Goal: Find specific page/section: Find specific page/section

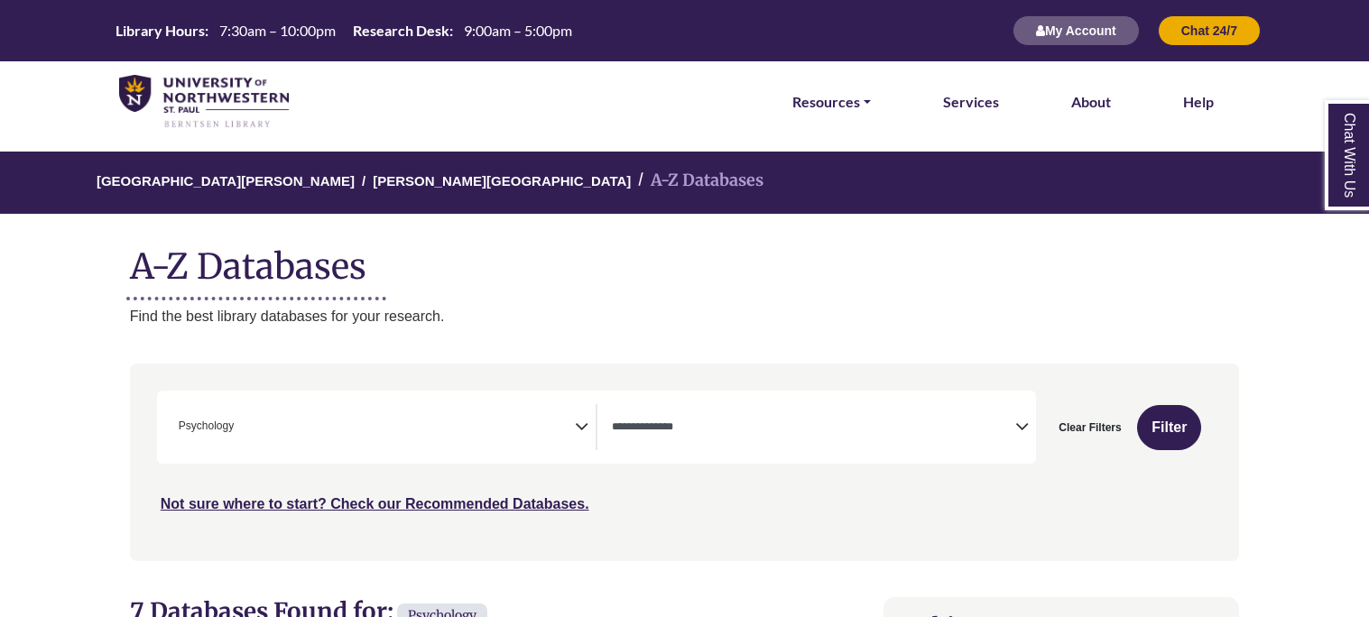
scroll to position [584, 0]
click at [766, 406] on span "Search filters" at bounding box center [813, 427] width 403 height 46
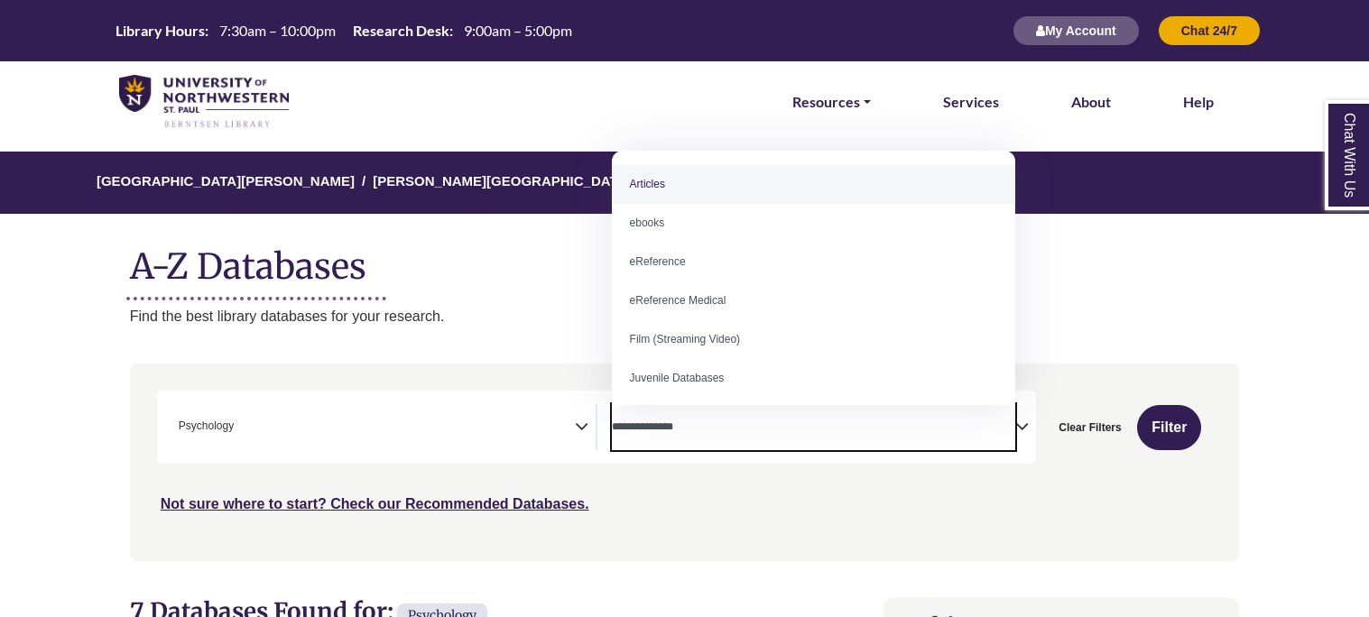
select select "*****"
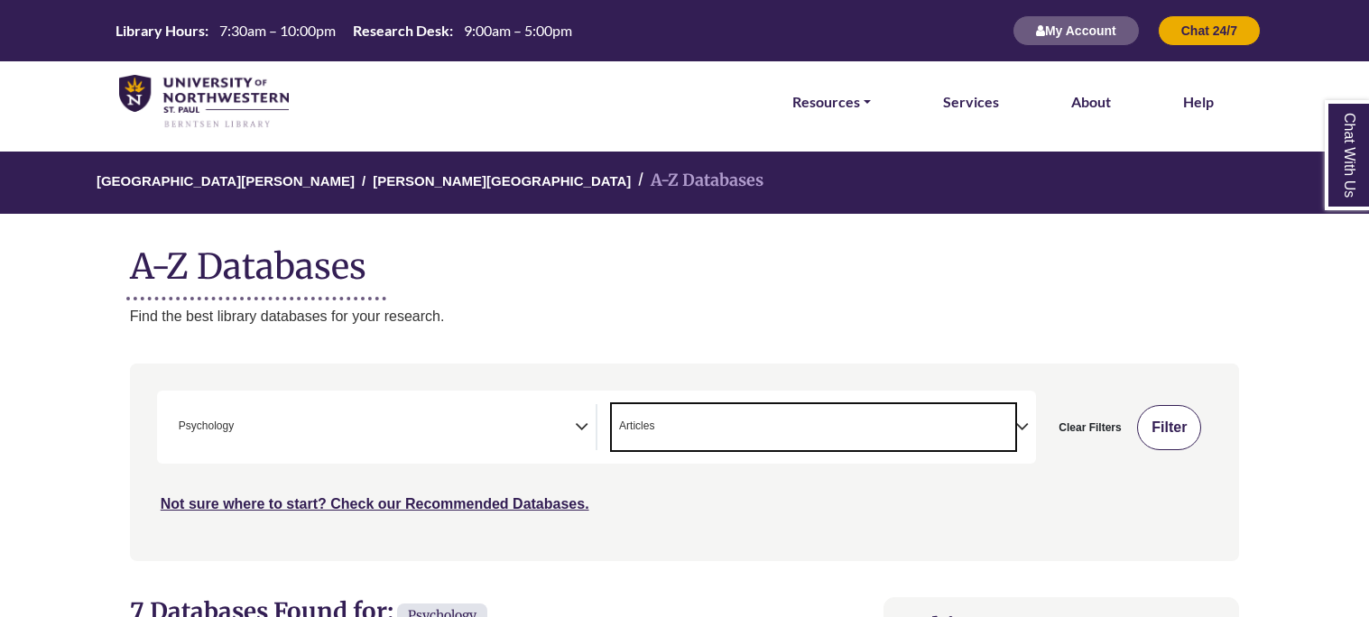
click at [1174, 427] on button "Filter" at bounding box center [1169, 427] width 64 height 45
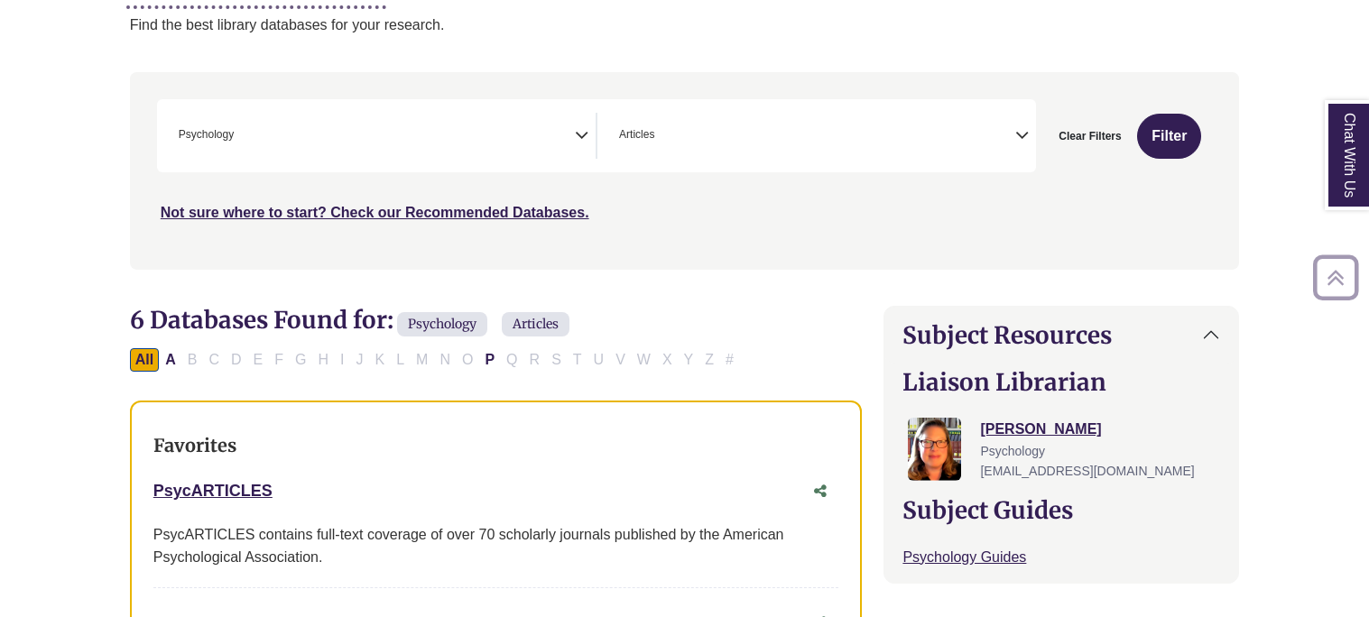
scroll to position [292, 0]
click at [1140, 130] on button "Filter" at bounding box center [1169, 135] width 64 height 45
click at [1140, 134] on button "Filter" at bounding box center [1169, 135] width 64 height 45
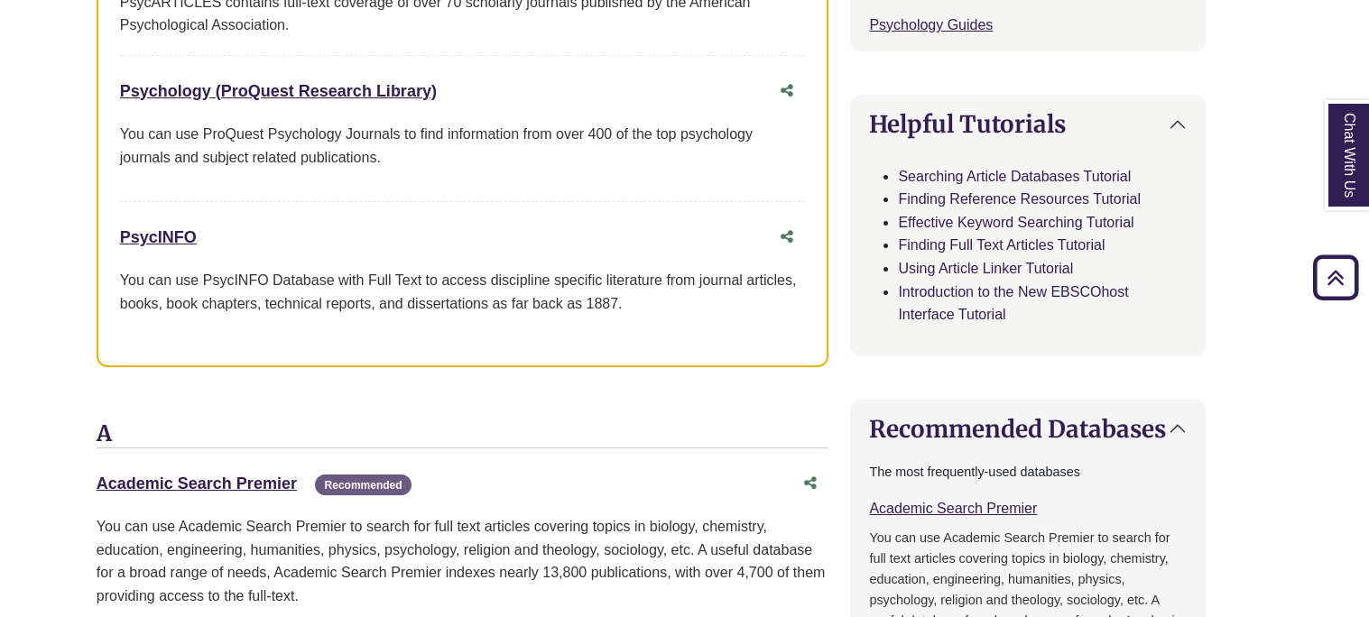
scroll to position [833, 33]
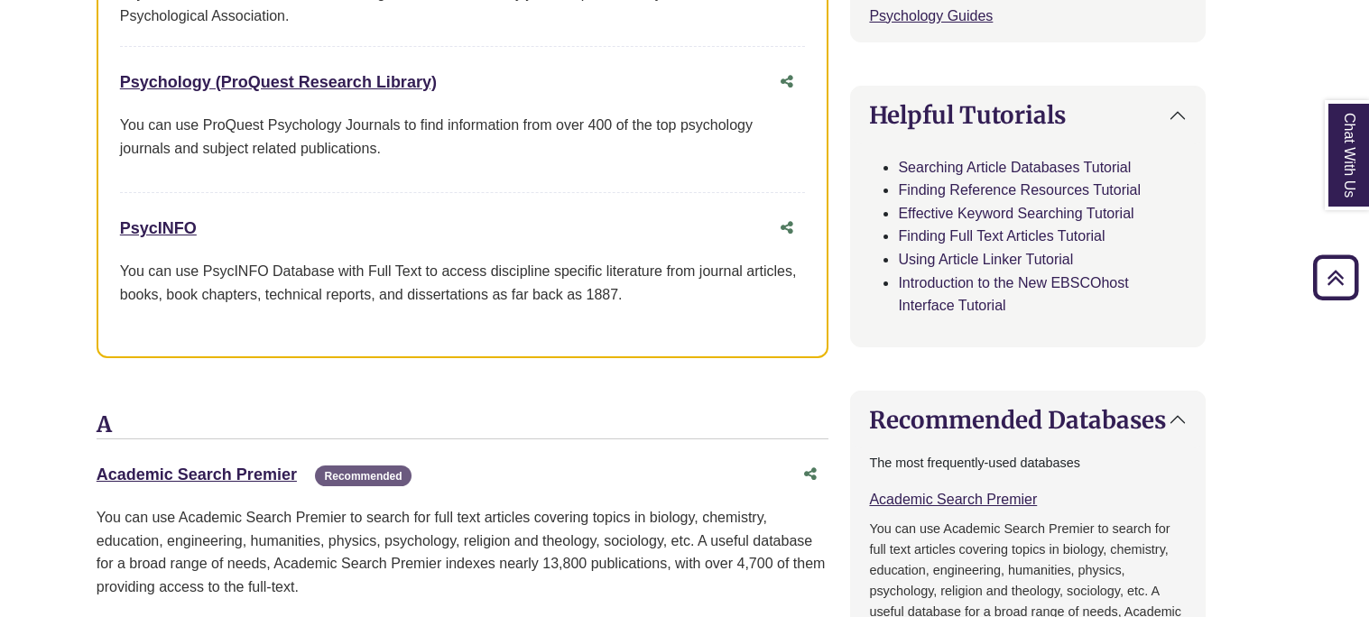
click at [1342, 198] on link "Chat With Us" at bounding box center [1346, 155] width 45 height 110
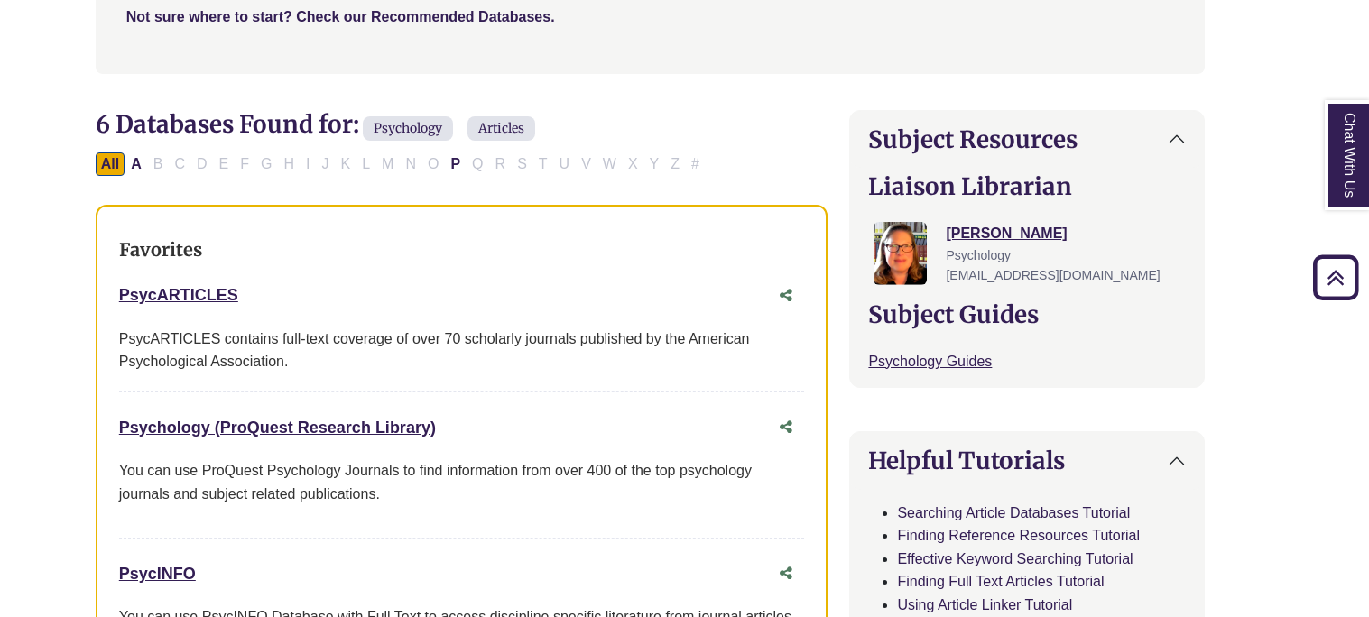
scroll to position [483, 34]
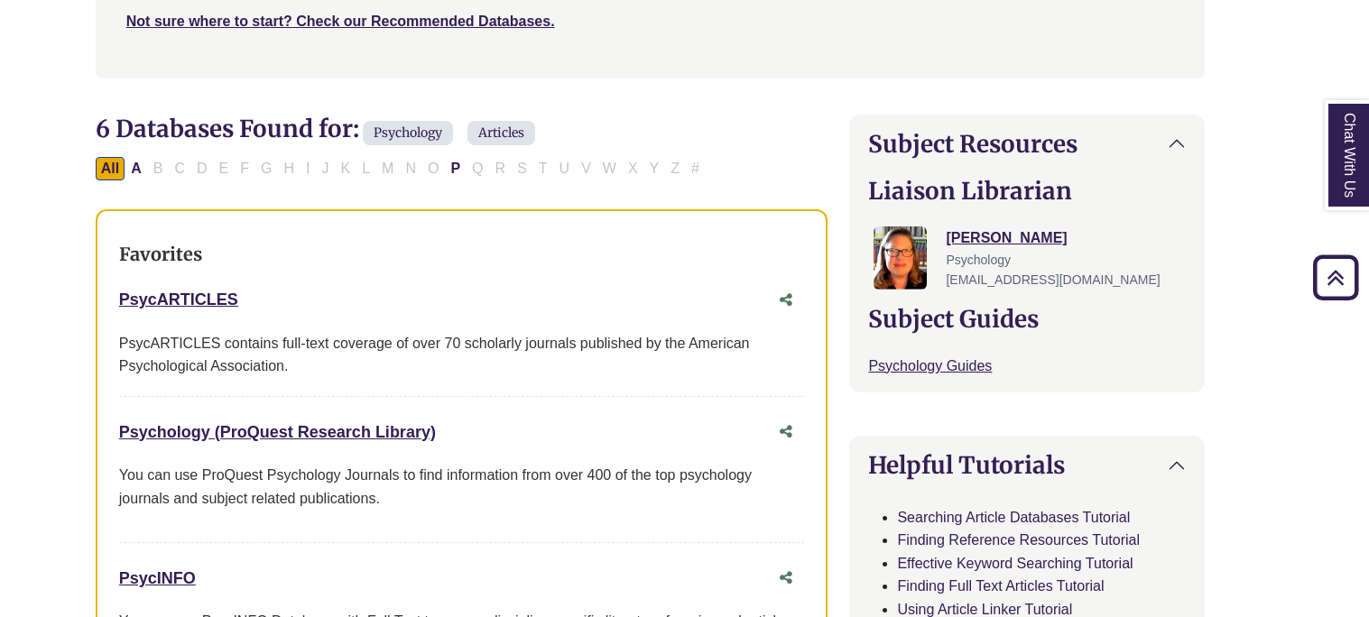
click at [591, 165] on div "All A B C D E F G H I J K L M N O P Q R S T U V W X Y Z #" at bounding box center [401, 167] width 611 height 15
click at [591, 164] on div "All A B C D E F G H I J K L M N O P Q R S T U V W X Y Z #" at bounding box center [401, 167] width 611 height 15
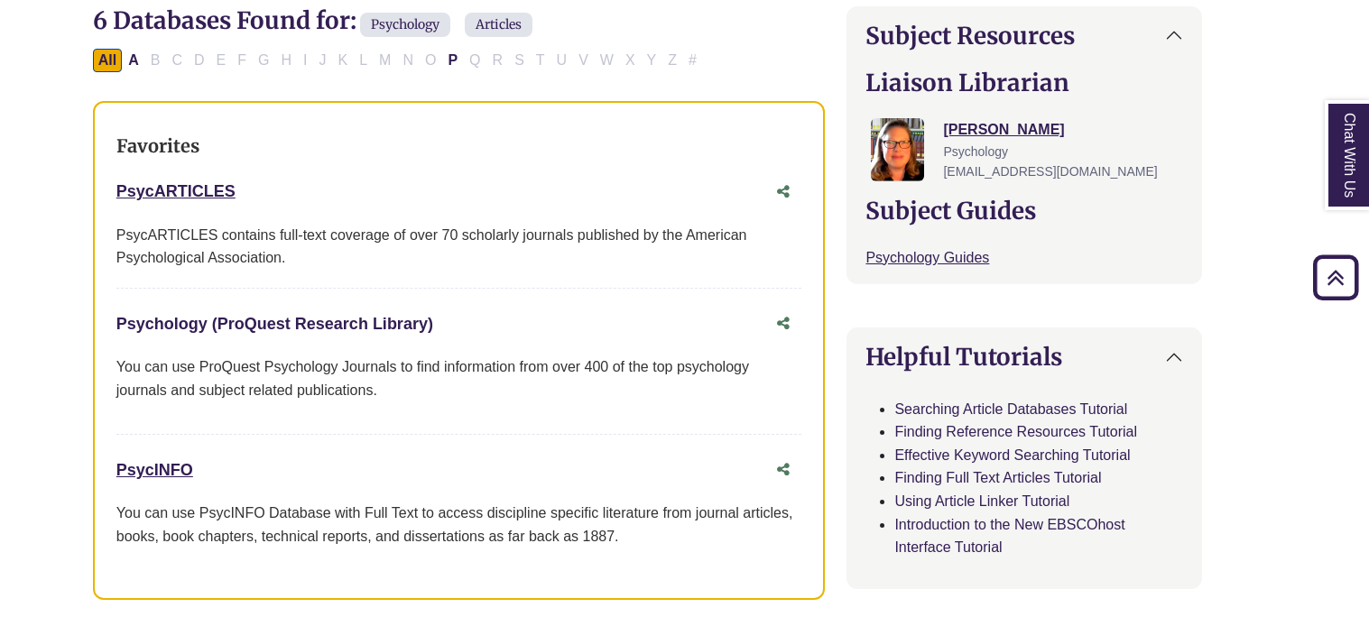
scroll to position [586, 37]
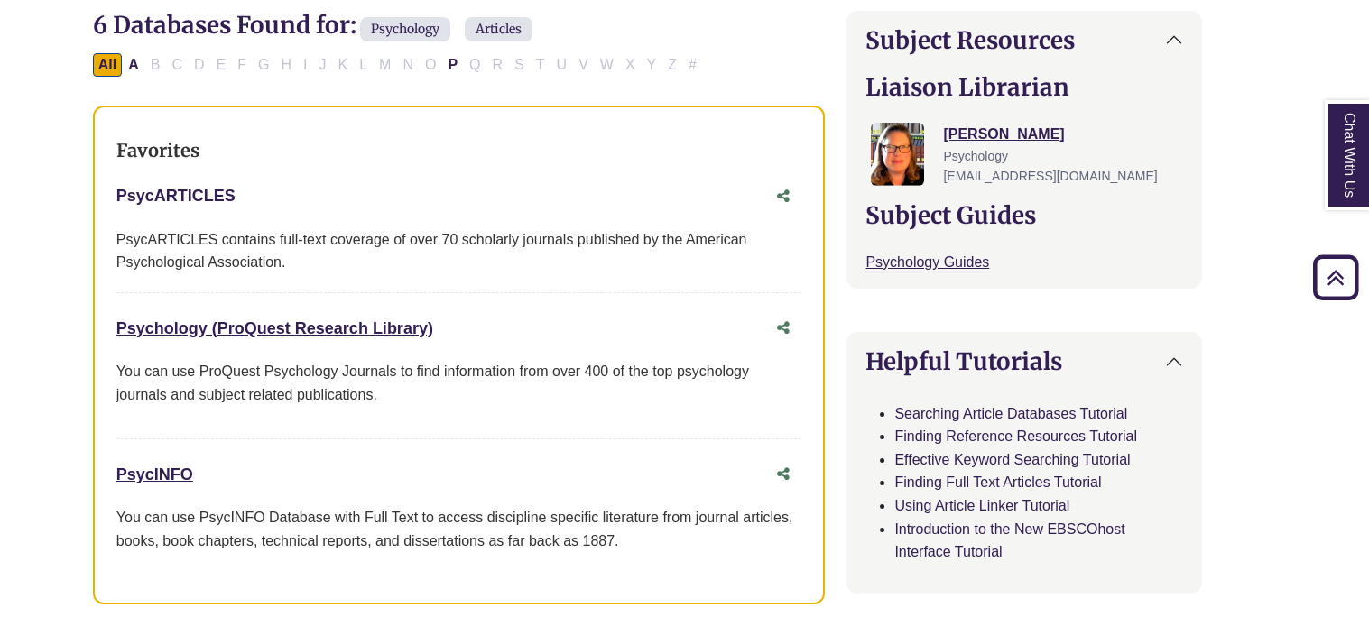
click at [206, 192] on link "PsycARTICLES This link opens in a new window" at bounding box center [175, 196] width 119 height 18
click at [210, 191] on link "PsycARTICLES This link opens in a new window" at bounding box center [175, 196] width 119 height 18
